Goal: Find specific page/section: Find specific page/section

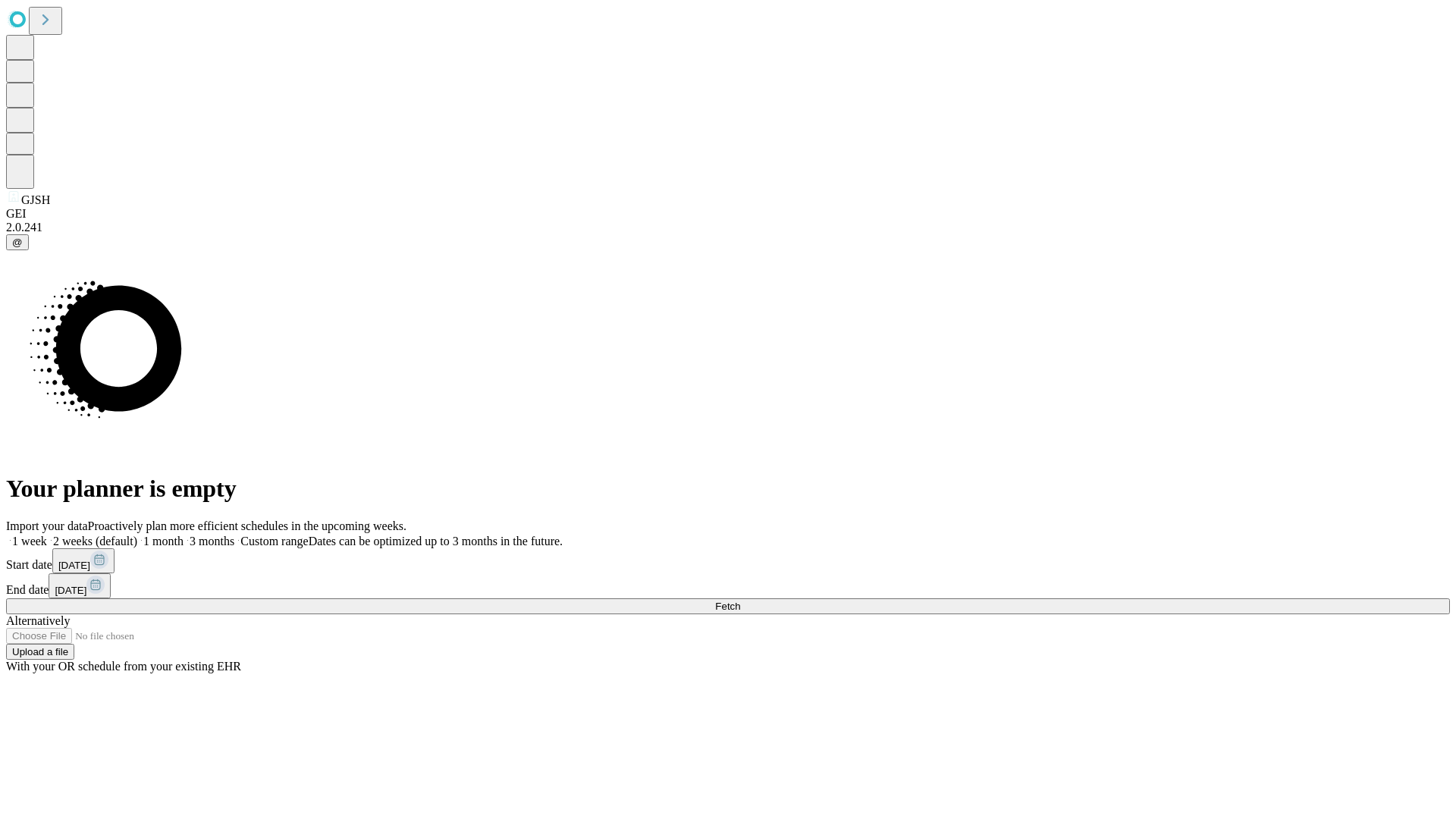
click at [740, 601] on span "Fetch" at bounding box center [727, 607] width 25 height 11
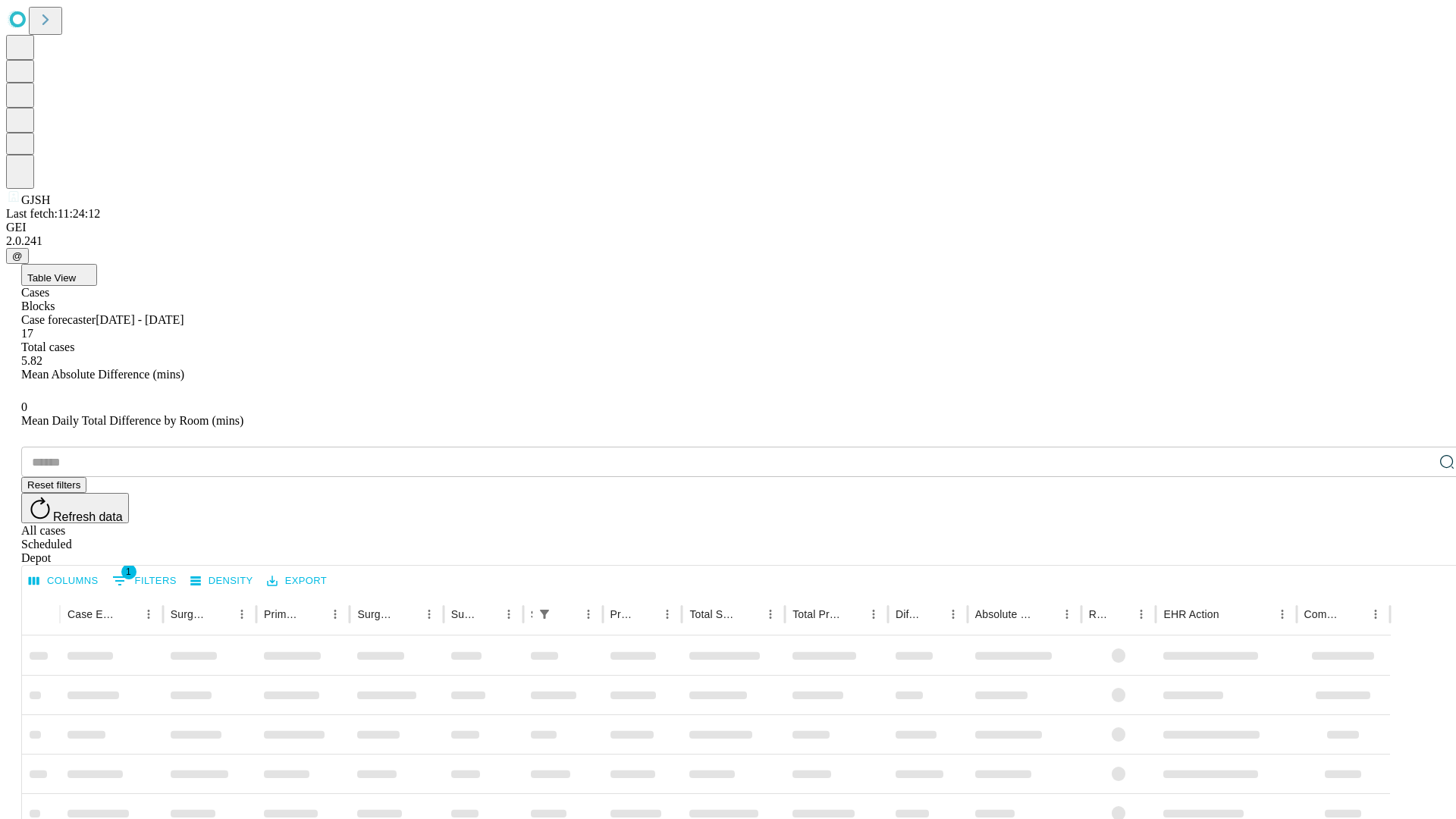
click at [76, 273] on span "Table View" at bounding box center [51, 278] width 48 height 11
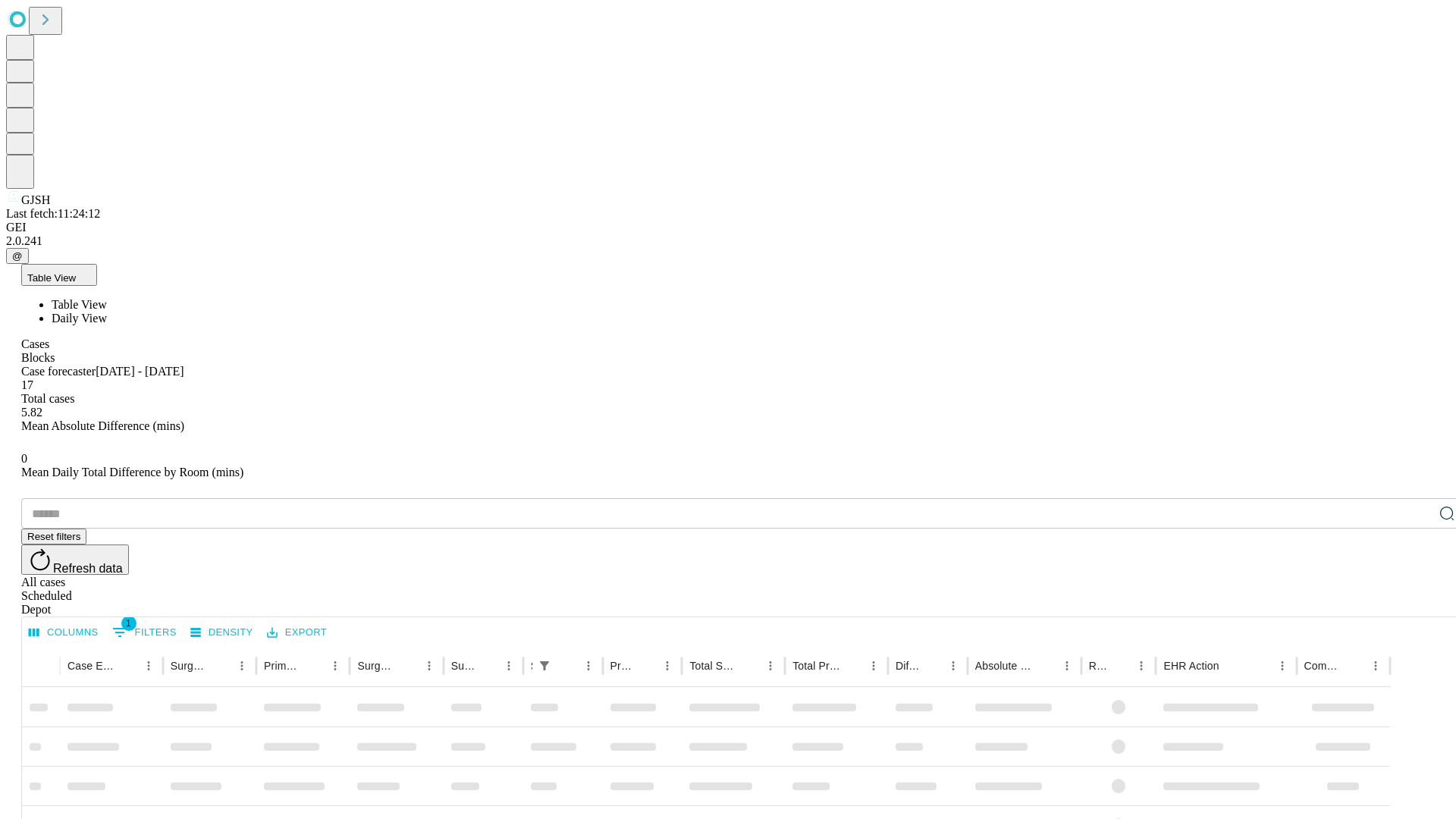
click at [107, 312] on span "Daily View" at bounding box center [79, 318] width 56 height 13
